Goal: Use online tool/utility: Utilize a website feature to perform a specific function

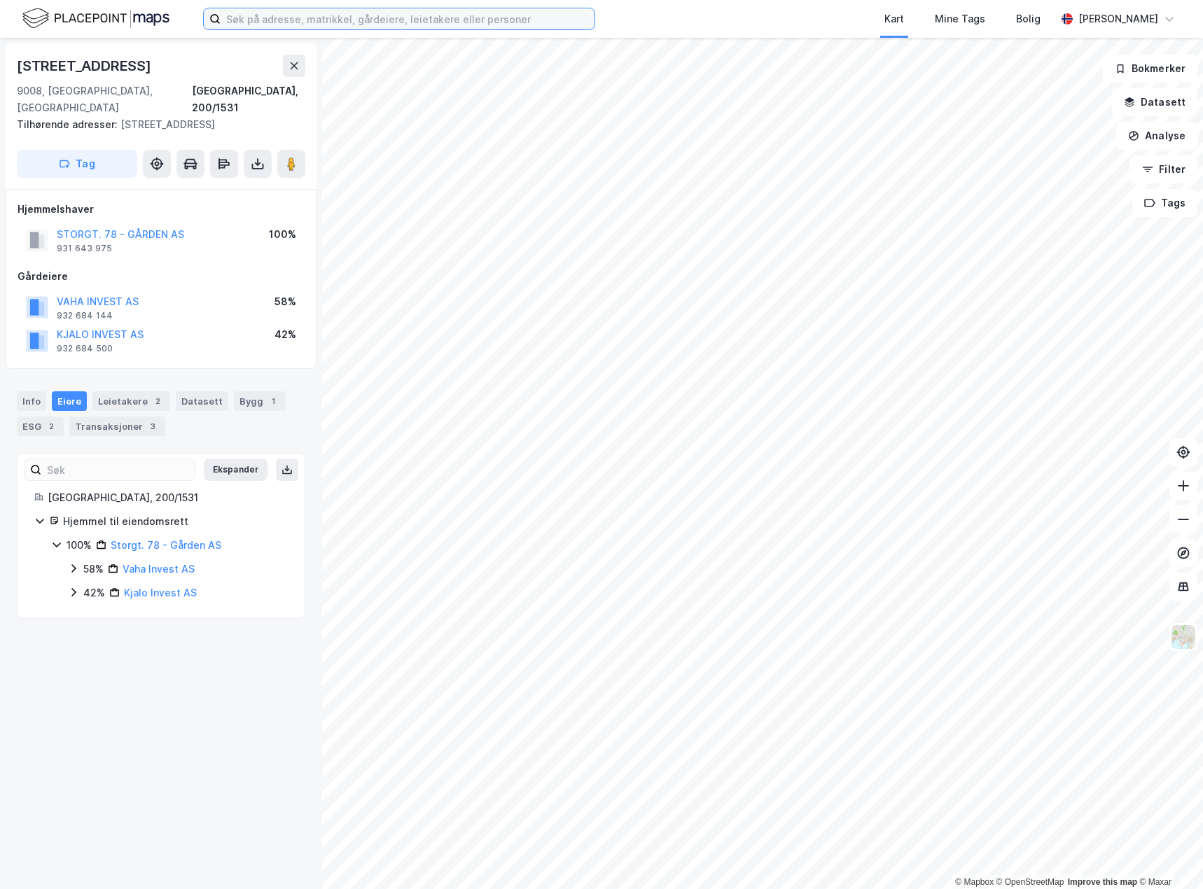
click at [474, 19] on input at bounding box center [407, 18] width 374 height 21
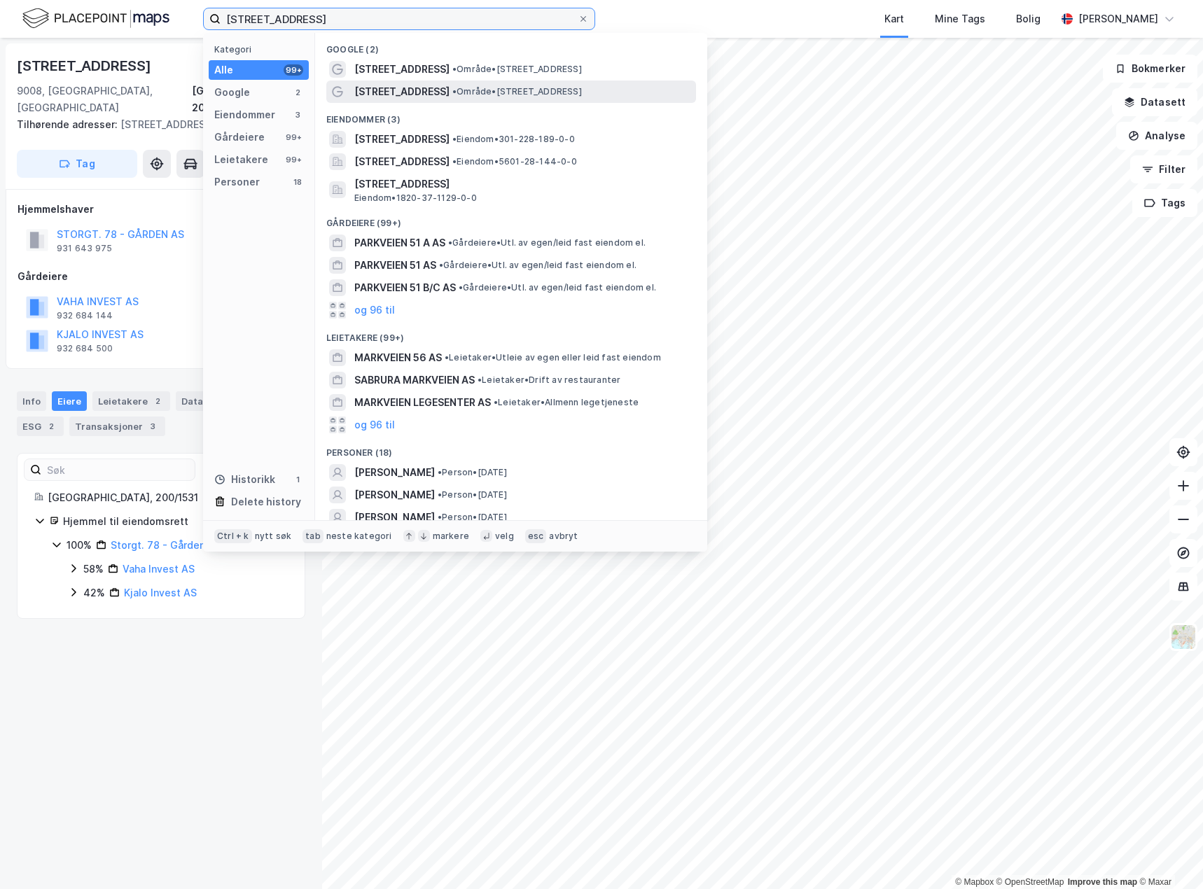
type input "[STREET_ADDRESS]"
click at [461, 94] on span "• Område • [STREET_ADDRESS]" at bounding box center [516, 91] width 129 height 11
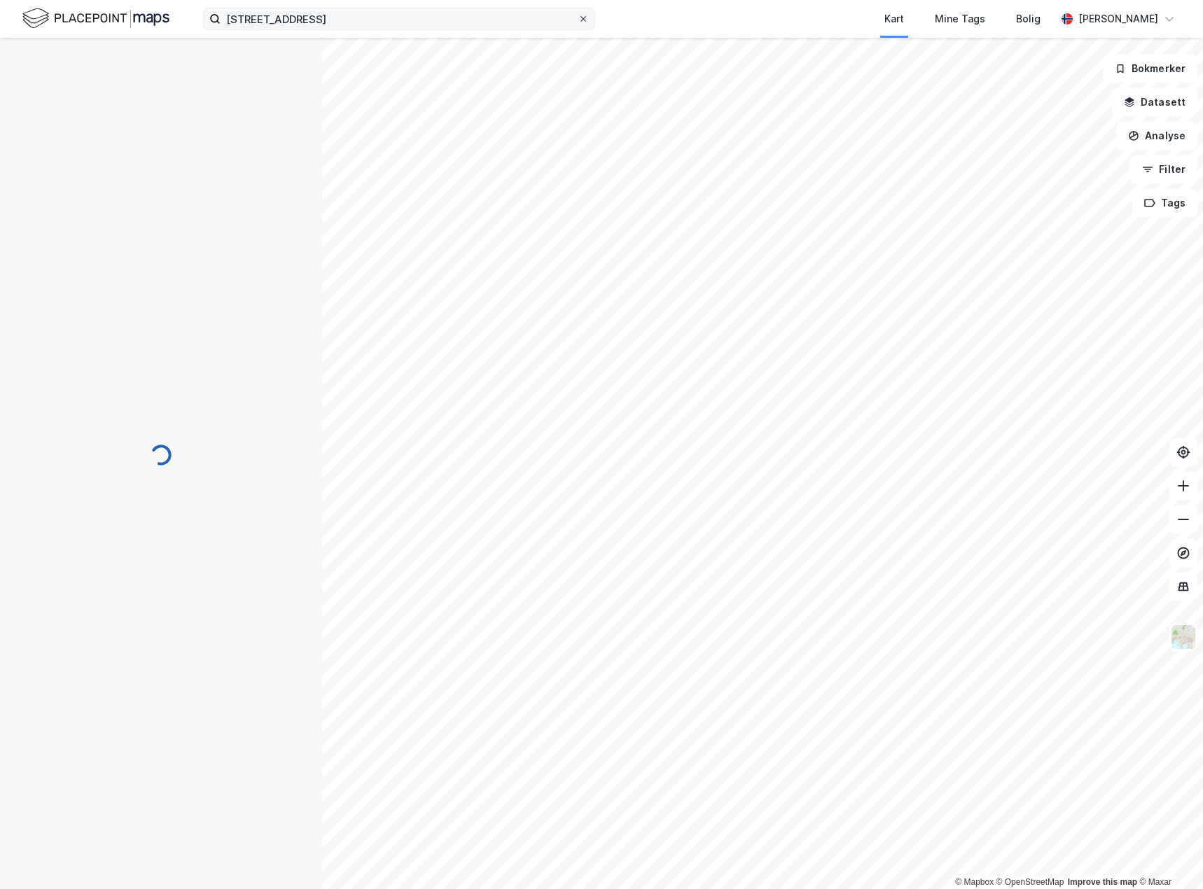
click at [582, 18] on icon at bounding box center [583, 19] width 8 height 8
click at [577, 18] on input "[STREET_ADDRESS]" at bounding box center [398, 18] width 357 height 21
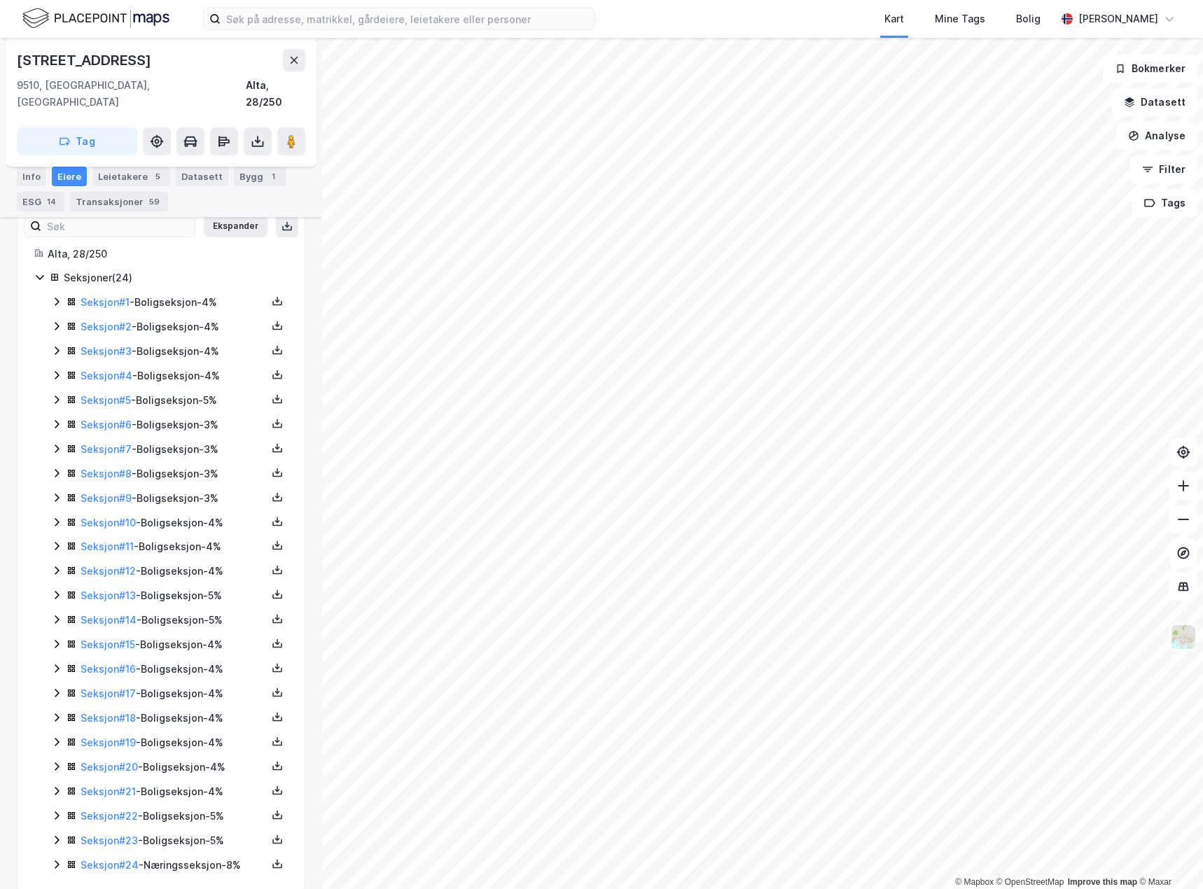
scroll to position [400, 0]
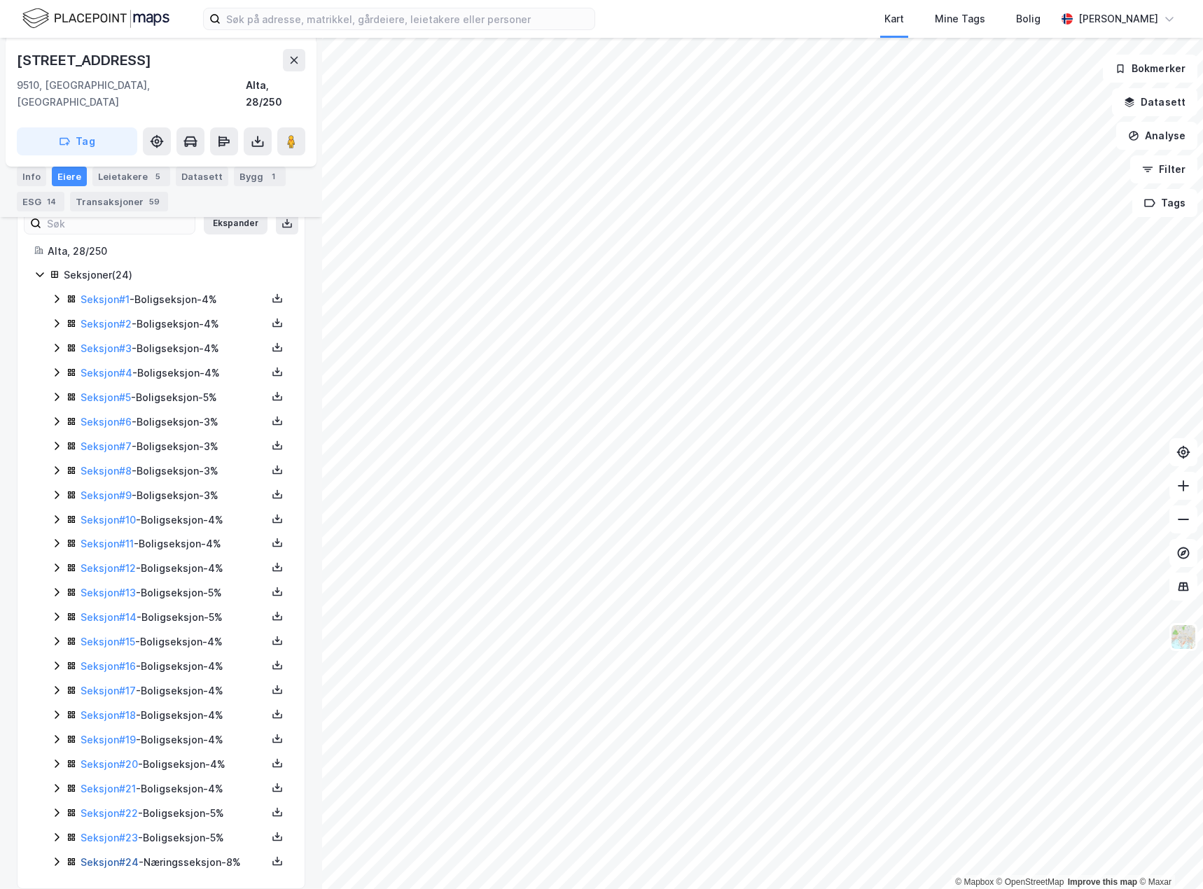
click at [115, 856] on link "Seksjon # 24" at bounding box center [109, 862] width 58 height 12
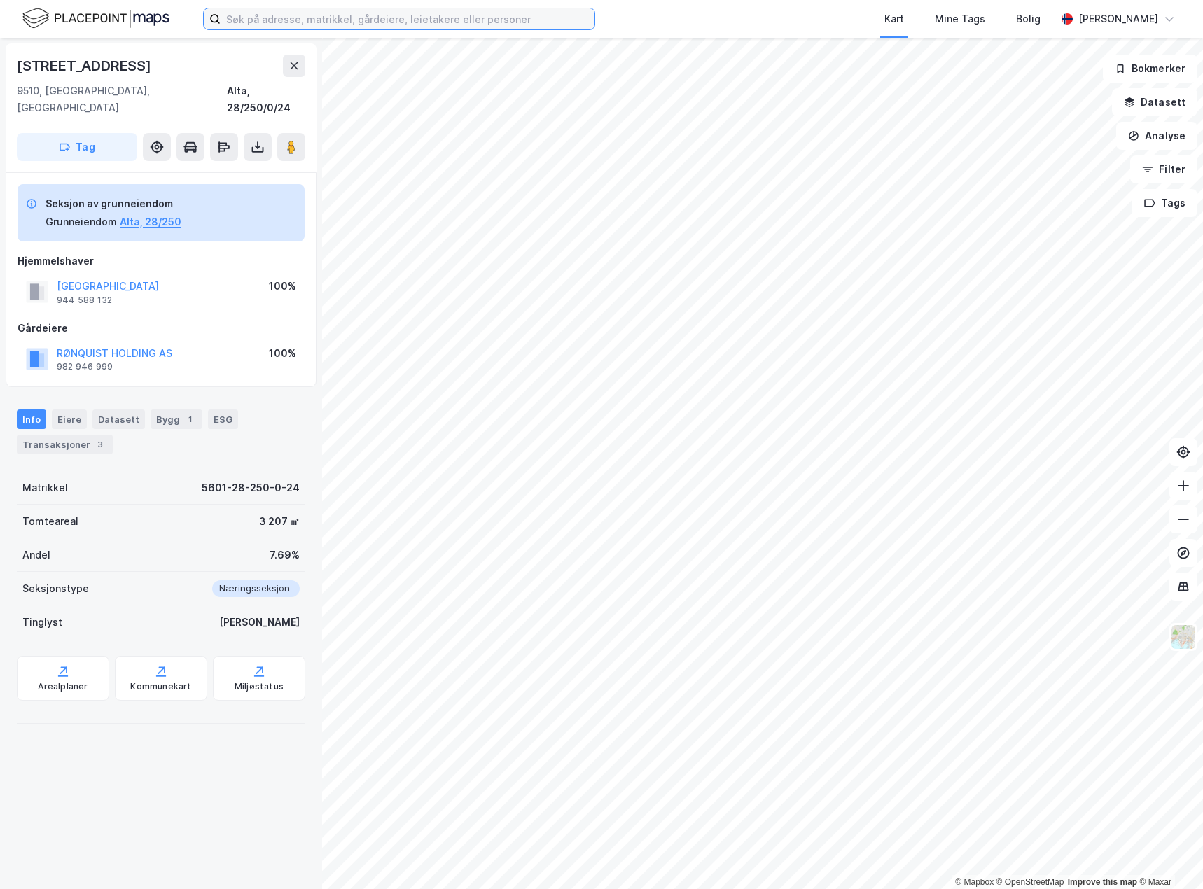
click at [456, 24] on input at bounding box center [407, 18] width 374 height 21
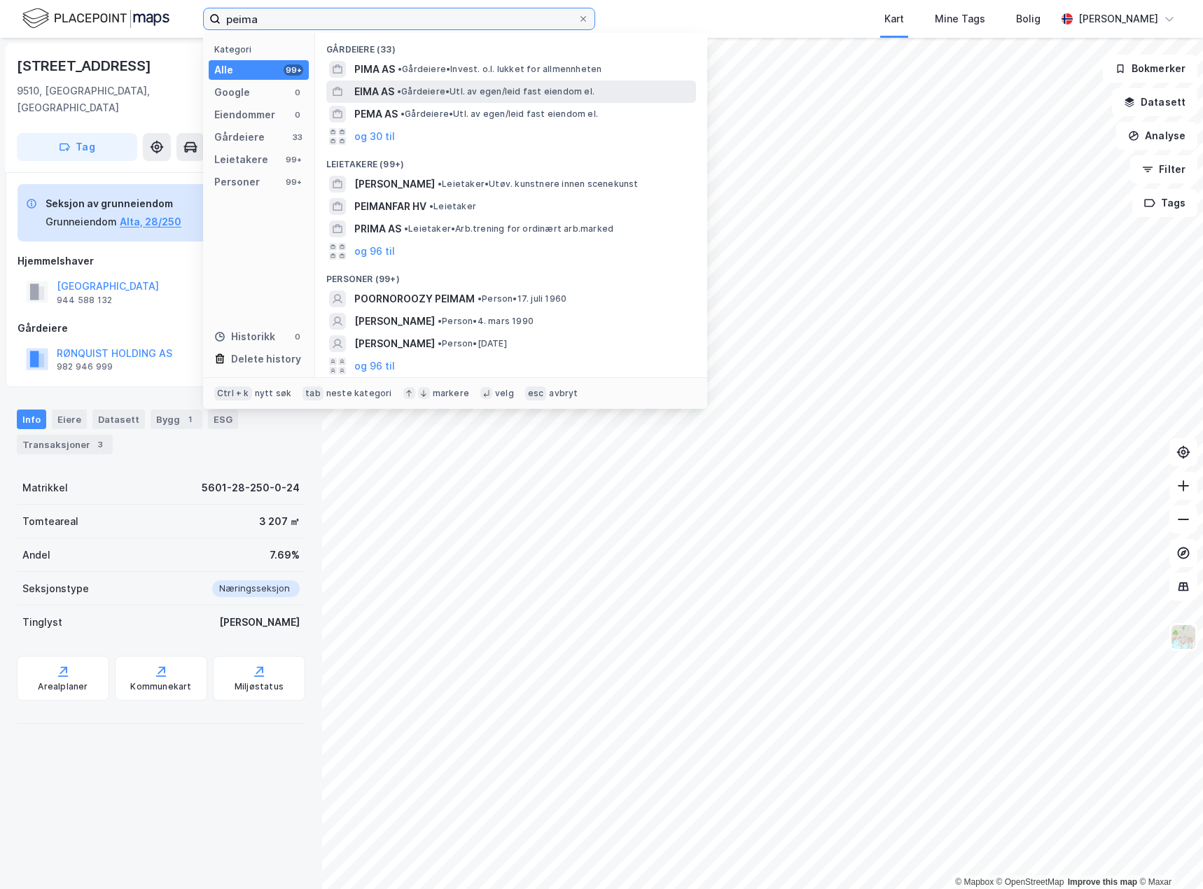
type input "peima"
click at [521, 97] on div "EIMA AS • Gårdeiere • Utl. av egen/leid fast eiendom el." at bounding box center [523, 91] width 339 height 17
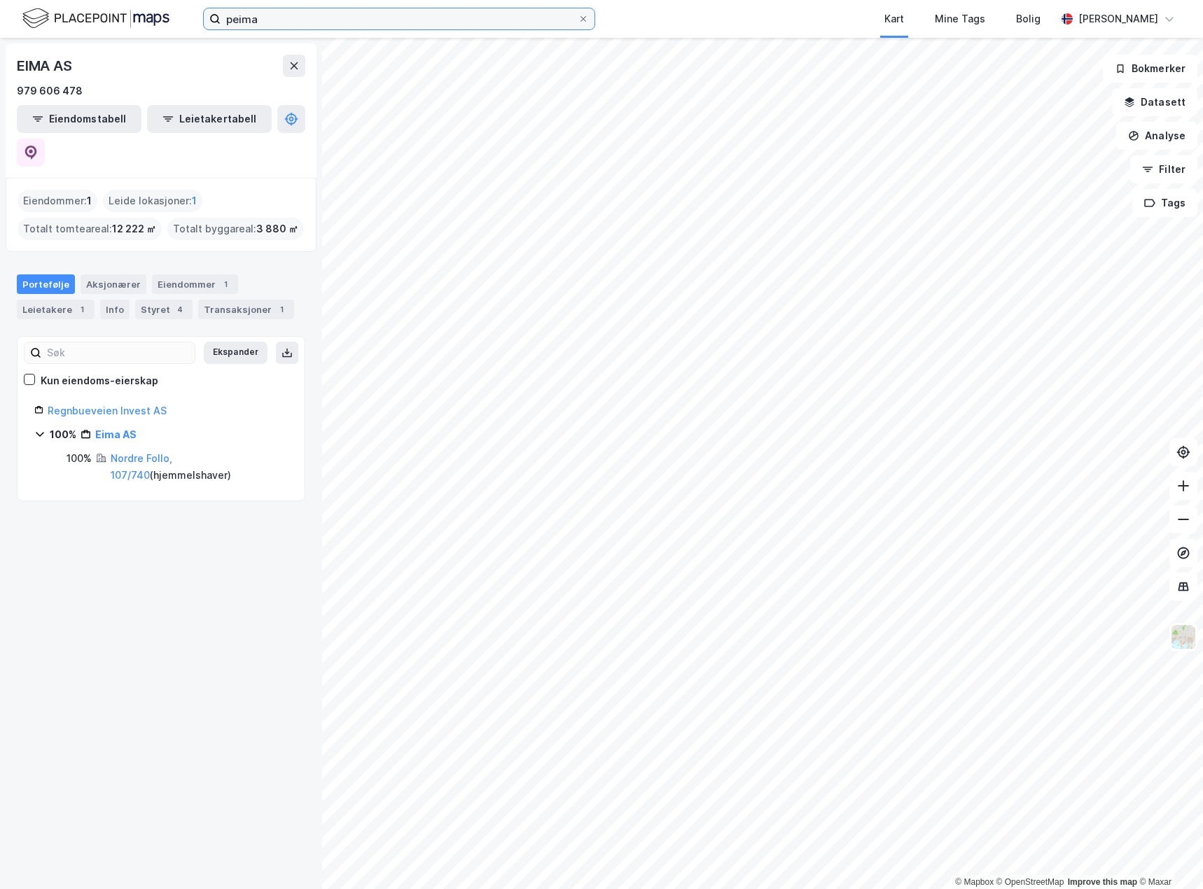
click at [480, 20] on input "peima" at bounding box center [398, 18] width 357 height 21
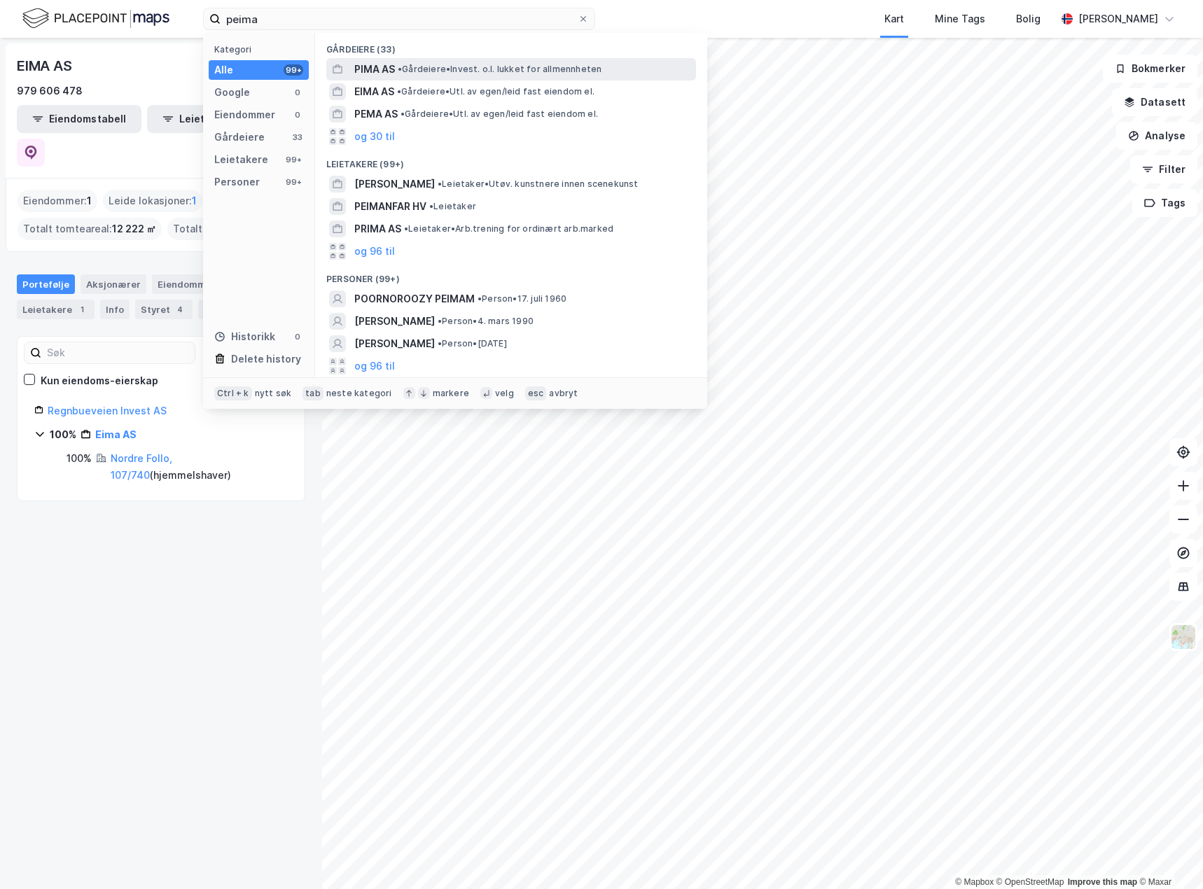
click at [520, 70] on span "• Gårdeiere • Invest. o.l. lukket for allmennheten" at bounding box center [500, 69] width 204 height 11
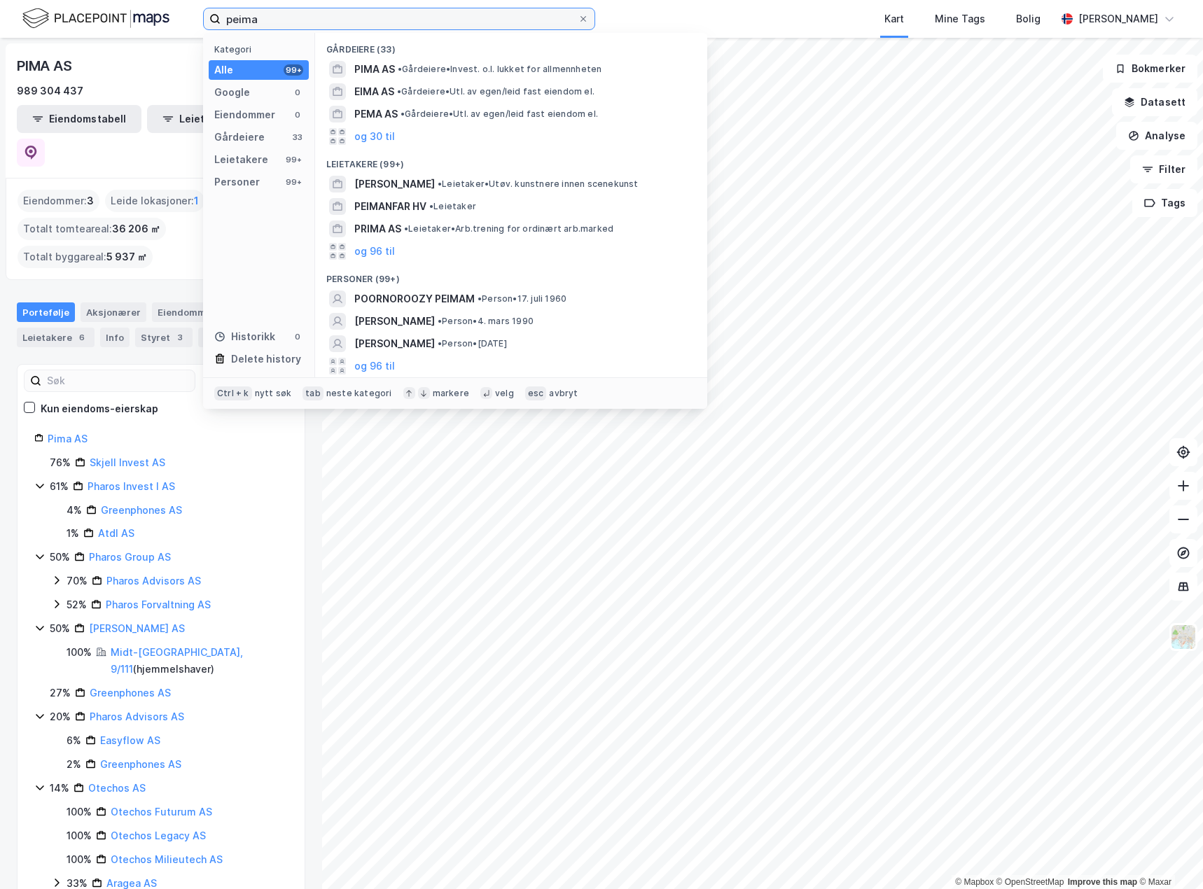
click at [379, 22] on input "peima" at bounding box center [398, 18] width 357 height 21
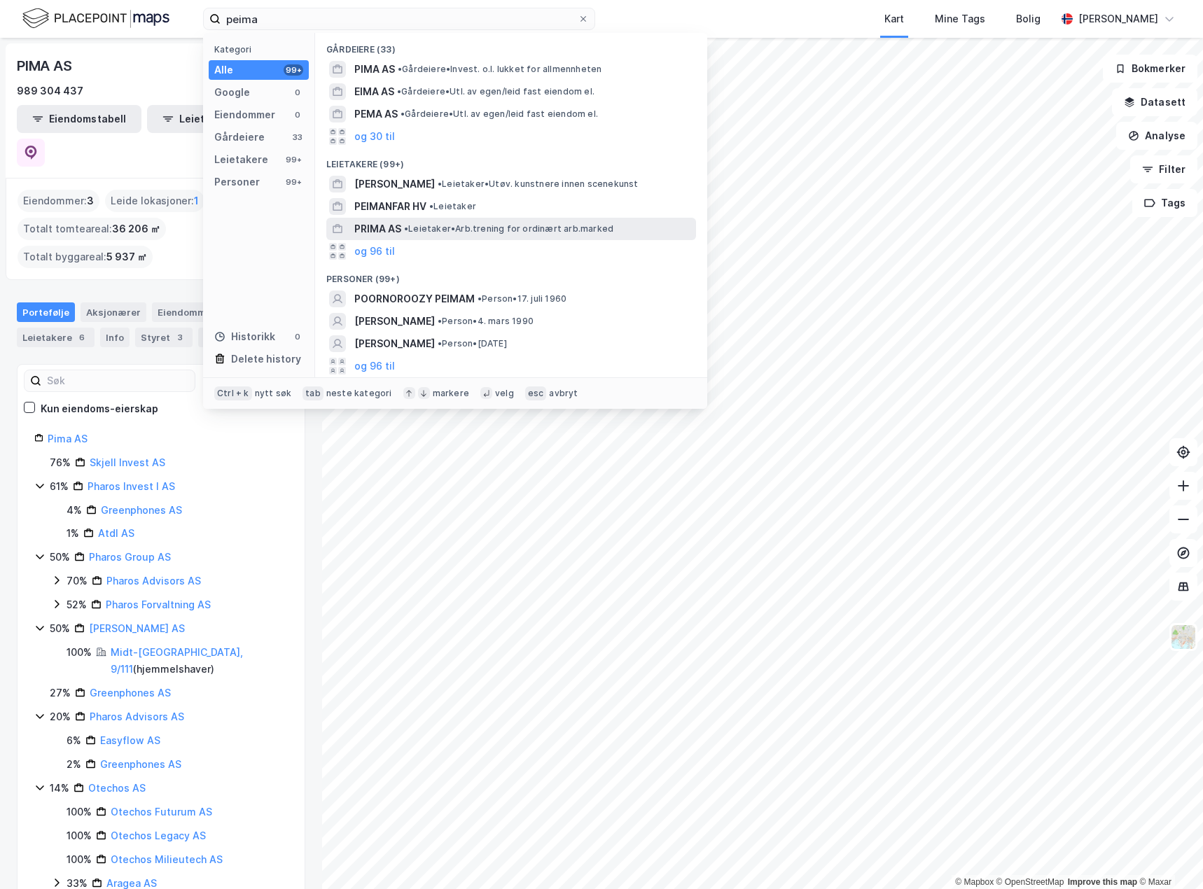
click at [482, 229] on span "• Leietaker • Arb.trening for ordinært arb.marked" at bounding box center [508, 228] width 209 height 11
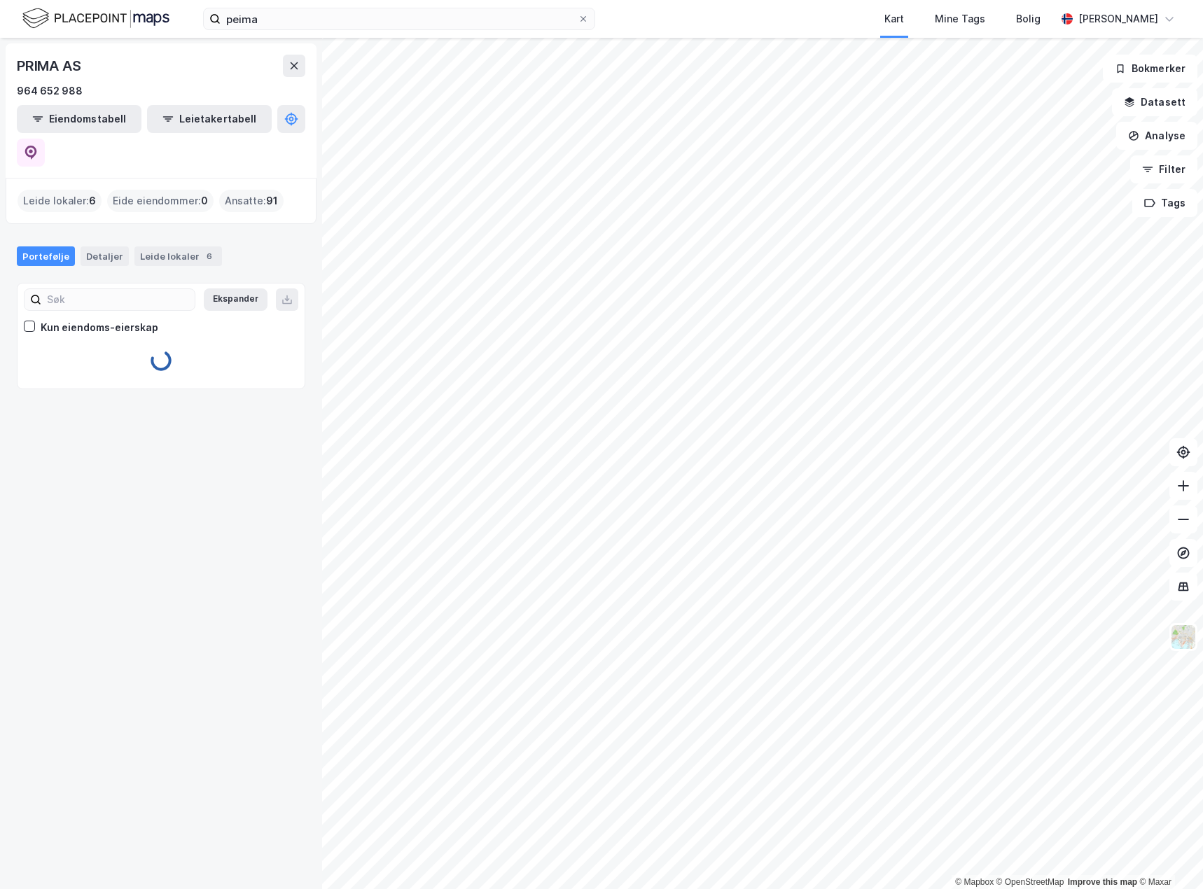
click at [230, 402] on div "PRIMA AS 964 652 988 Eiendomstabell Leietakertabell Leide lokaler : 6 Eide eien…" at bounding box center [161, 463] width 322 height 851
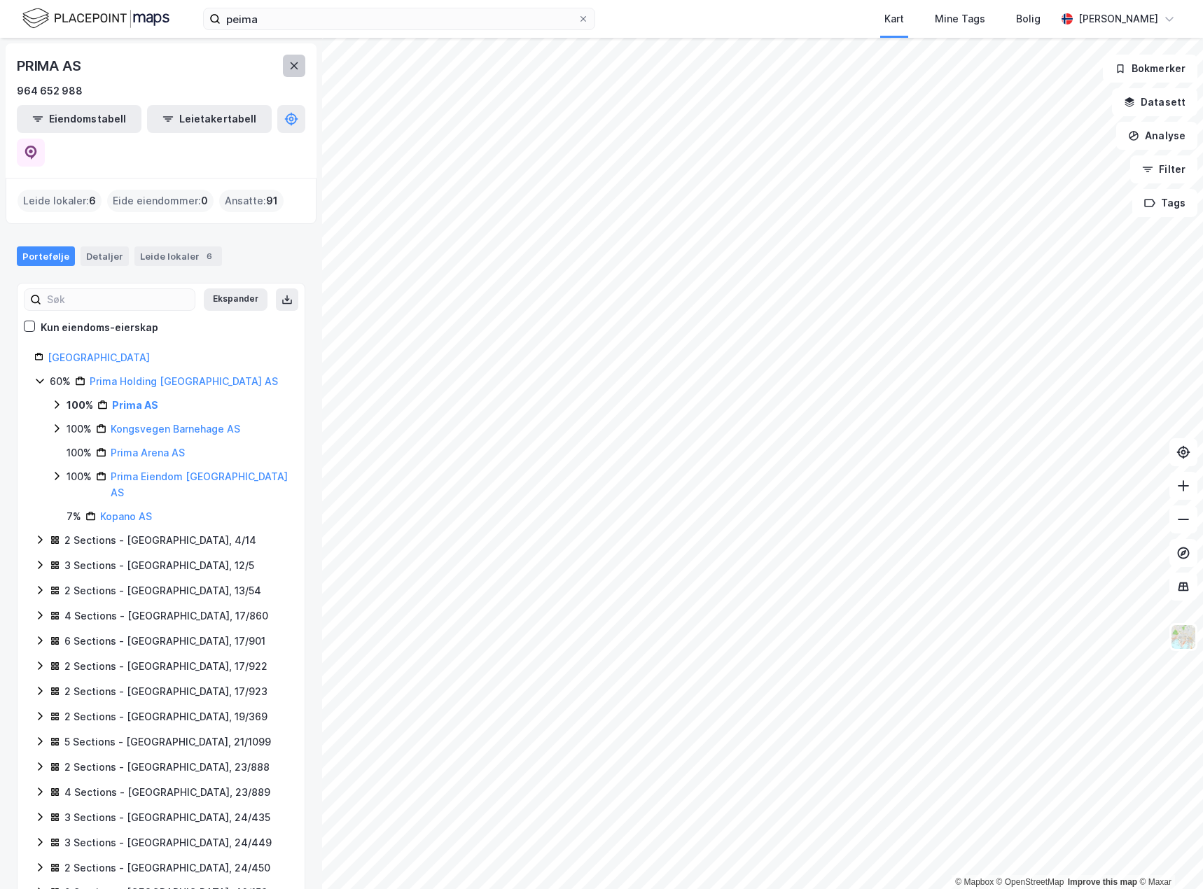
click at [289, 68] on icon at bounding box center [293, 65] width 11 height 11
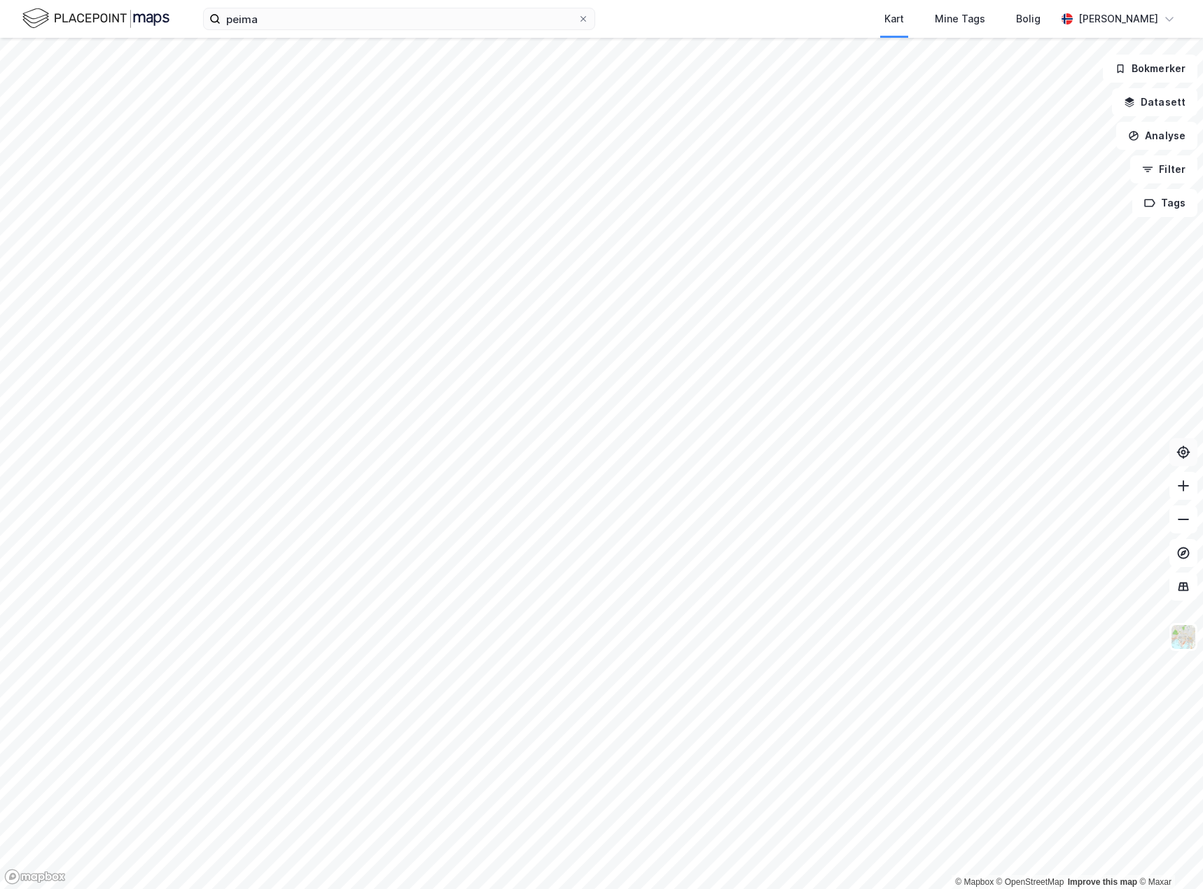
click at [1174, 458] on button at bounding box center [1183, 452] width 28 height 28
click at [1180, 454] on icon at bounding box center [1183, 452] width 14 height 14
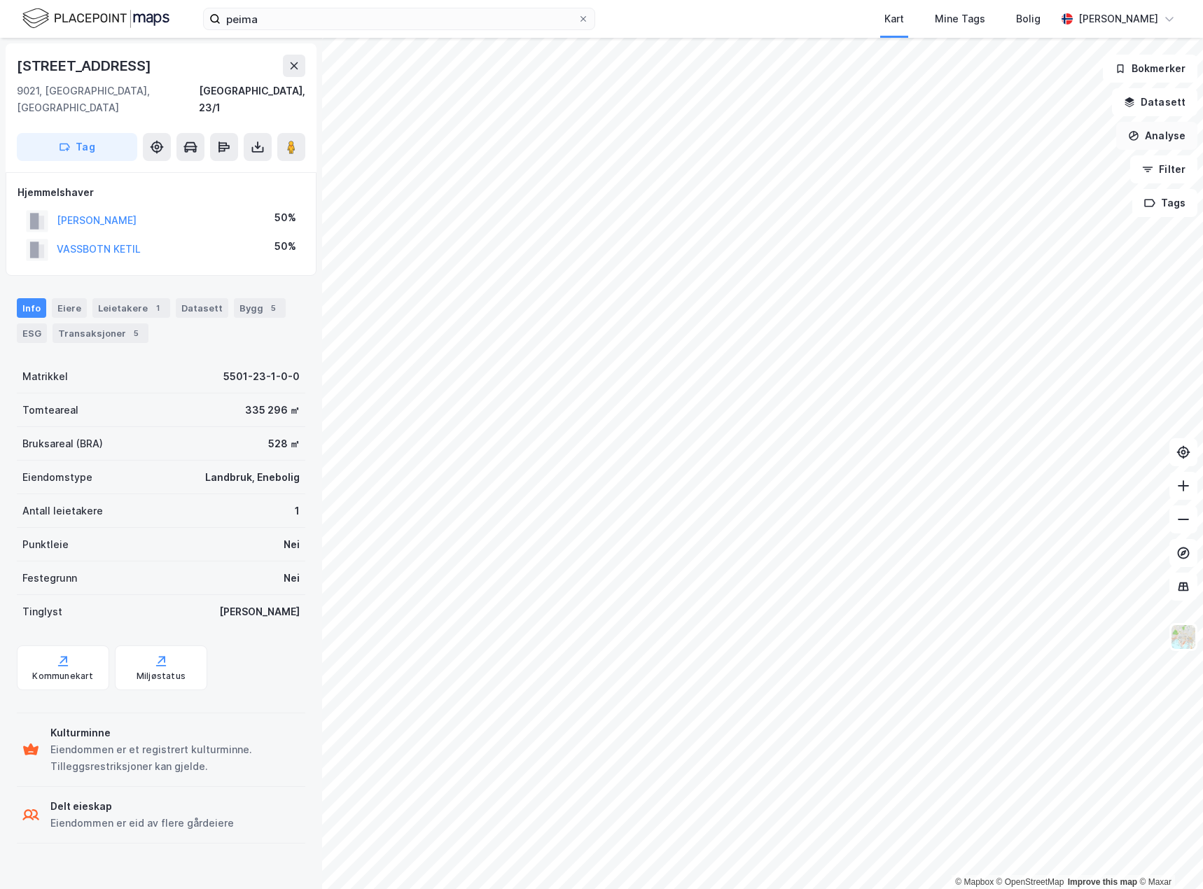
click at [1166, 144] on button "Analyse" at bounding box center [1156, 136] width 81 height 28
click at [1033, 192] on div "Tegn sirkel" at bounding box center [1035, 194] width 122 height 12
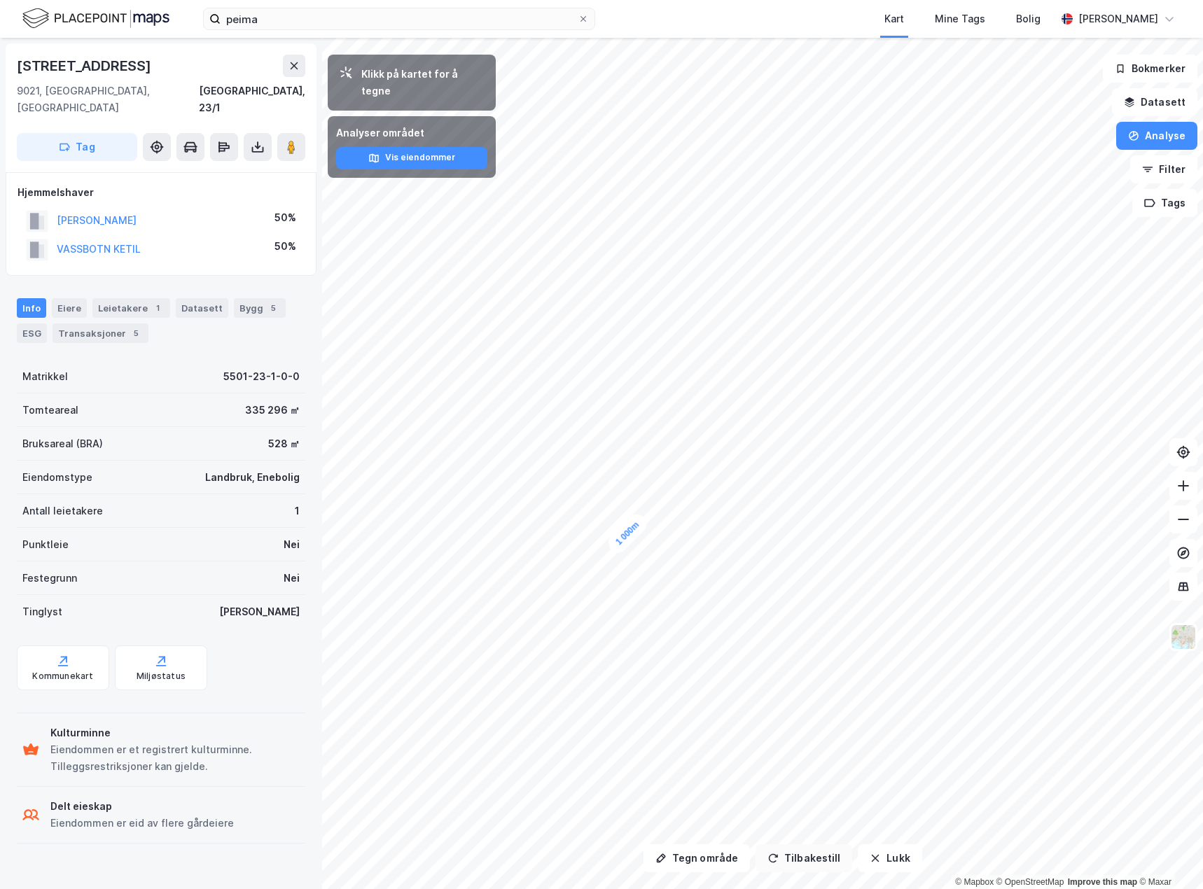
click at [794, 862] on button "Tilbakestill" at bounding box center [803, 858] width 97 height 28
click at [777, 857] on button "Tilbakestill" at bounding box center [803, 858] width 97 height 28
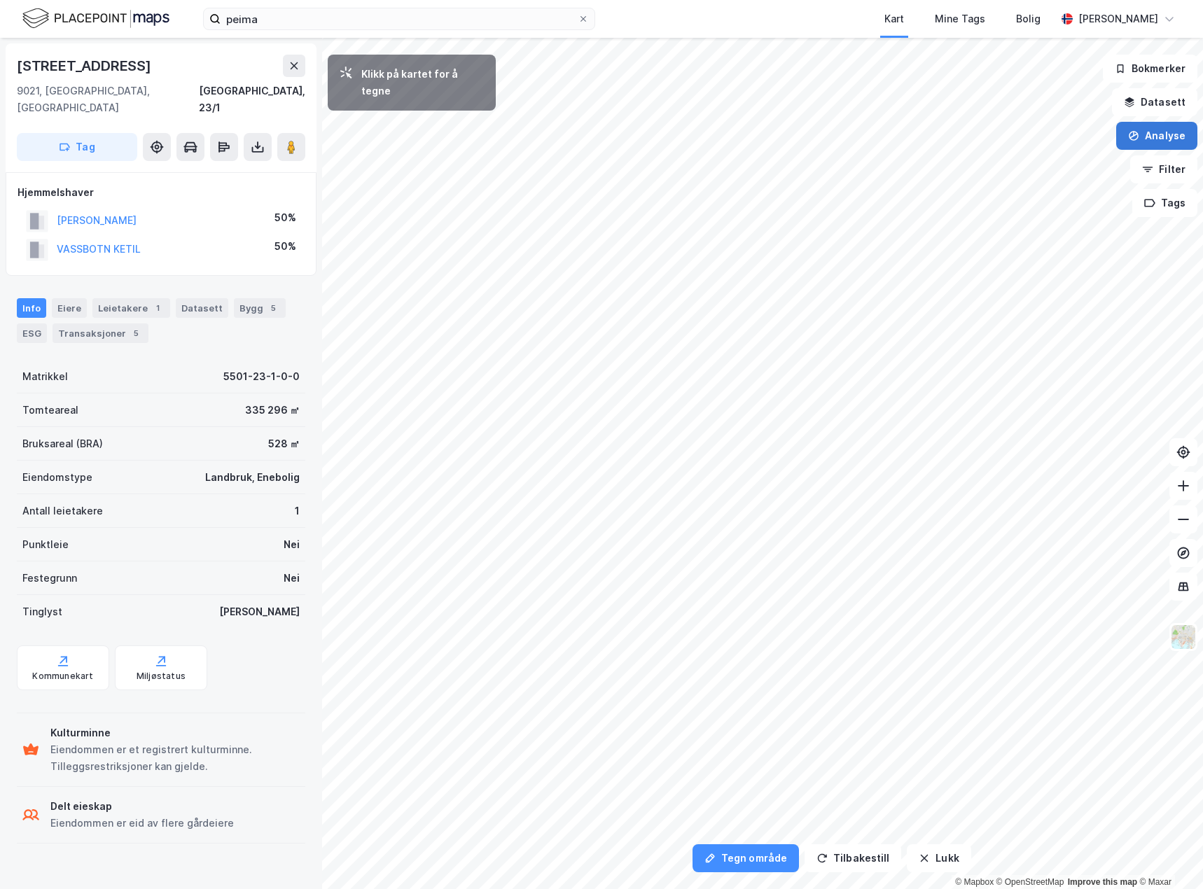
click at [1132, 141] on icon "button" at bounding box center [1133, 135] width 11 height 11
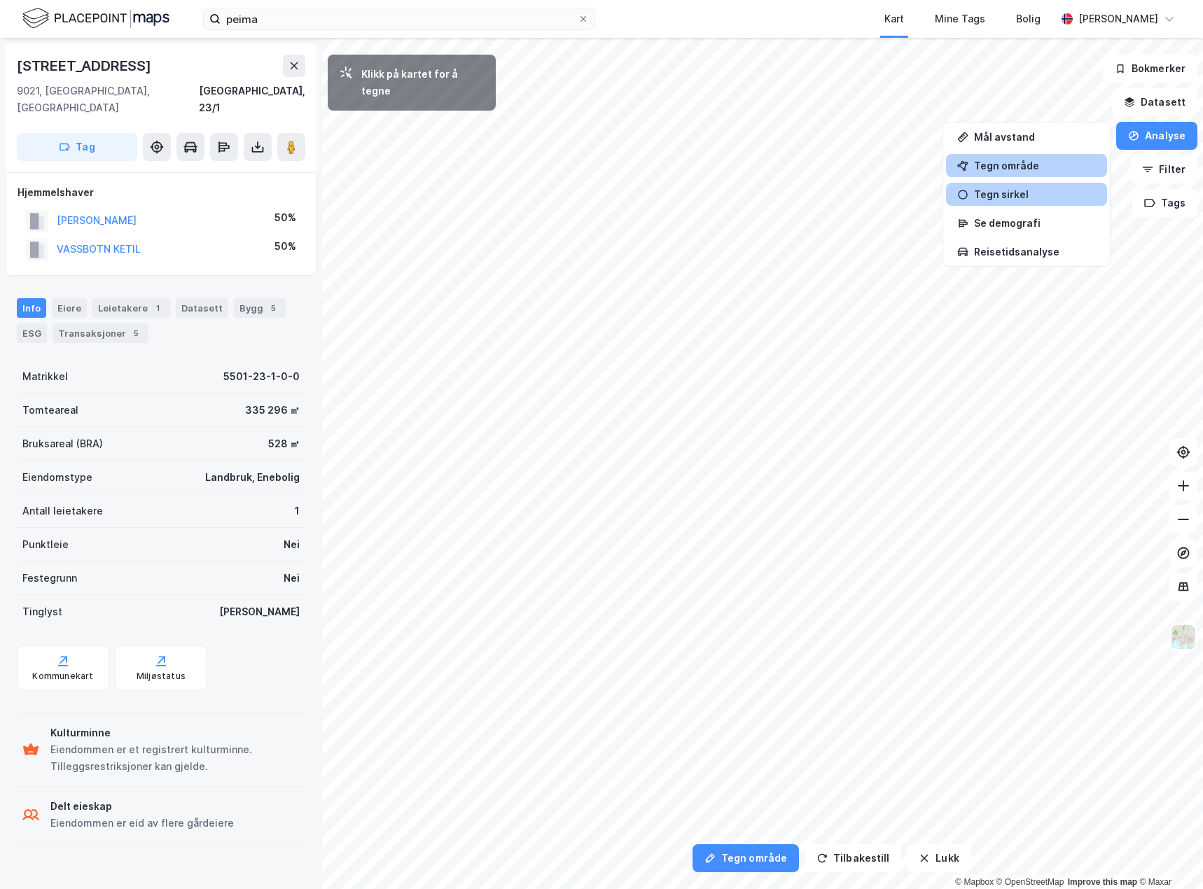
click at [1025, 162] on div "Tegn område" at bounding box center [1035, 166] width 122 height 12
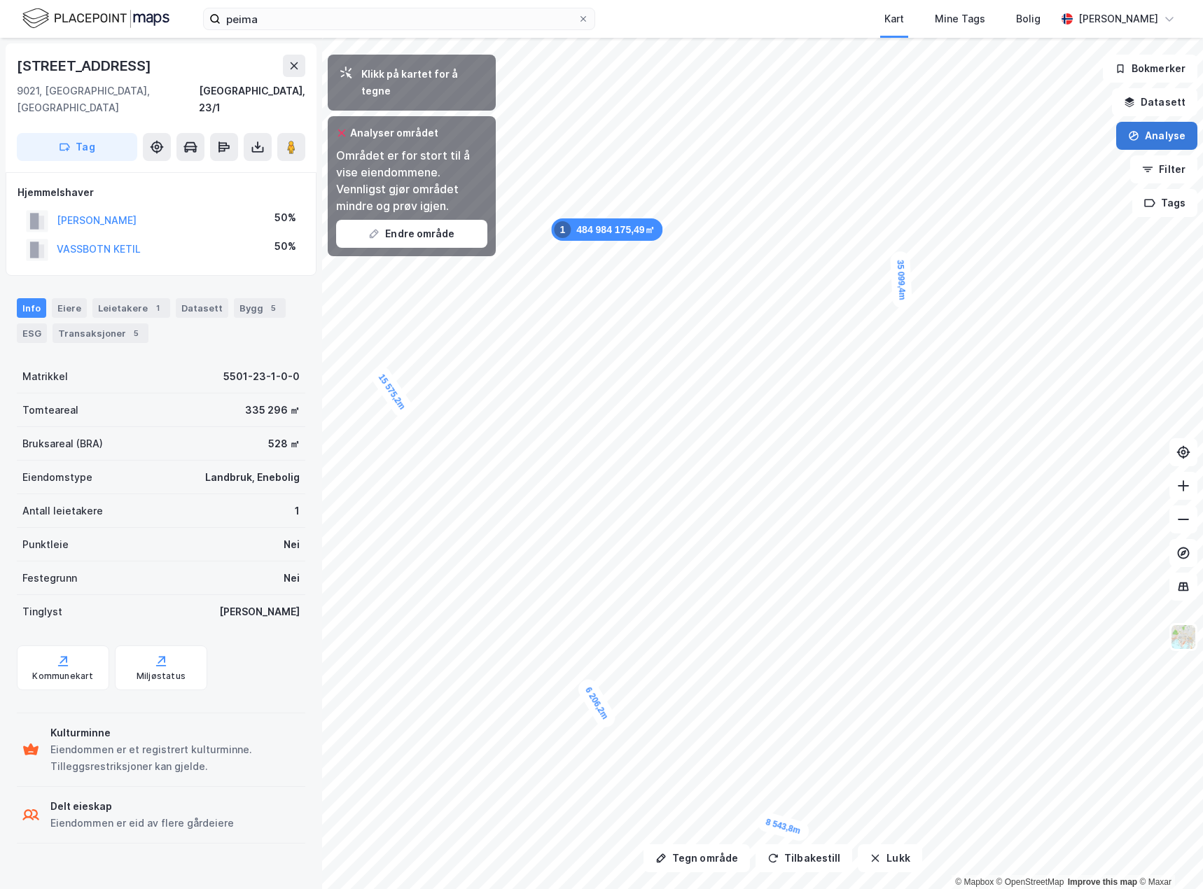
click at [1165, 135] on button "Analyse" at bounding box center [1156, 136] width 81 height 28
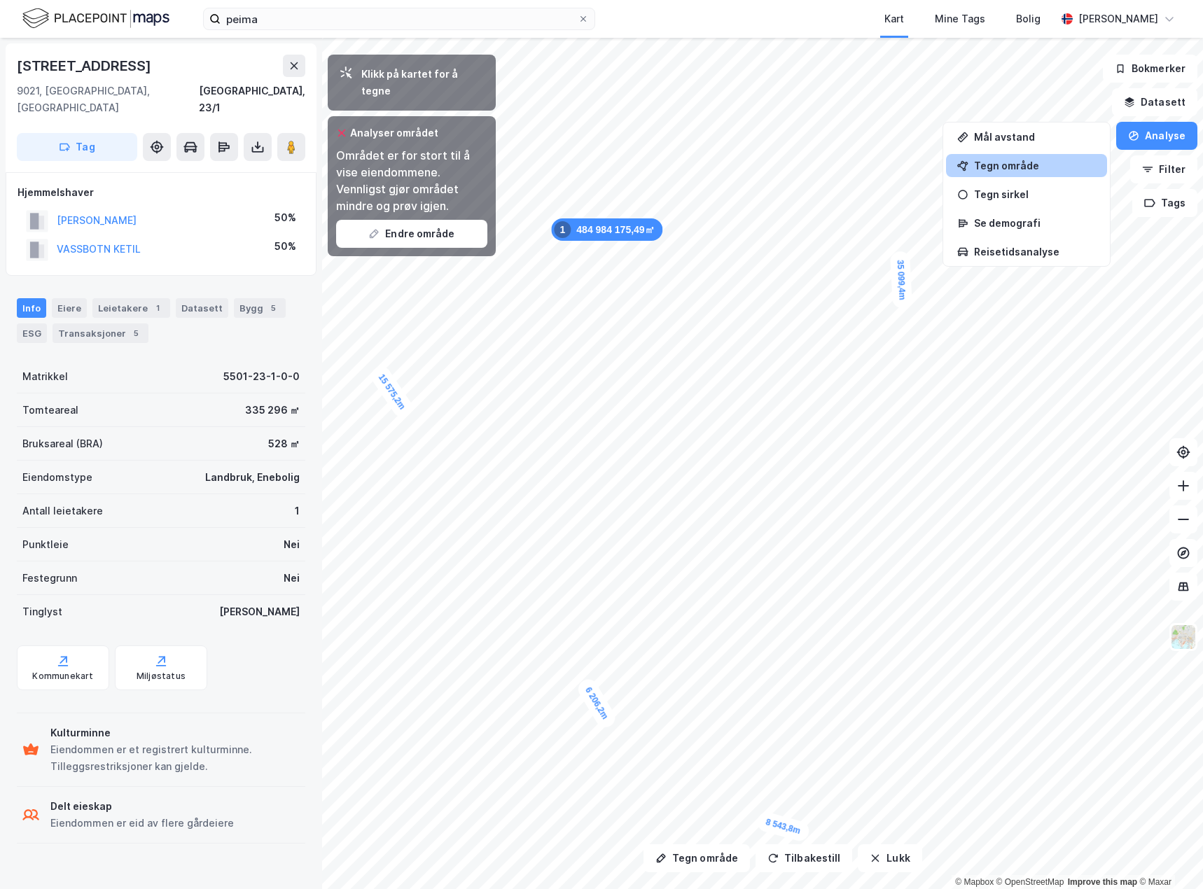
click at [969, 174] on div "Tegn område" at bounding box center [1026, 165] width 161 height 23
